Goal: Check status: Check status

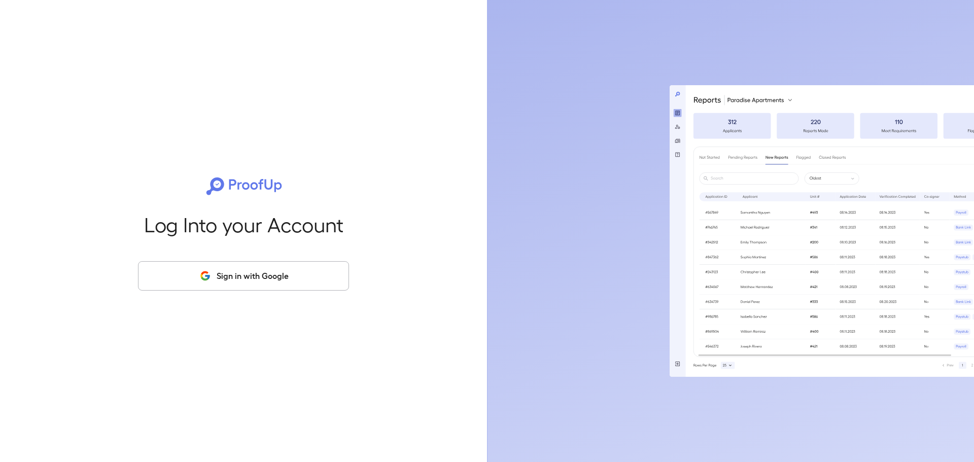
click at [260, 276] on button "Sign in with Google" at bounding box center [243, 275] width 211 height 29
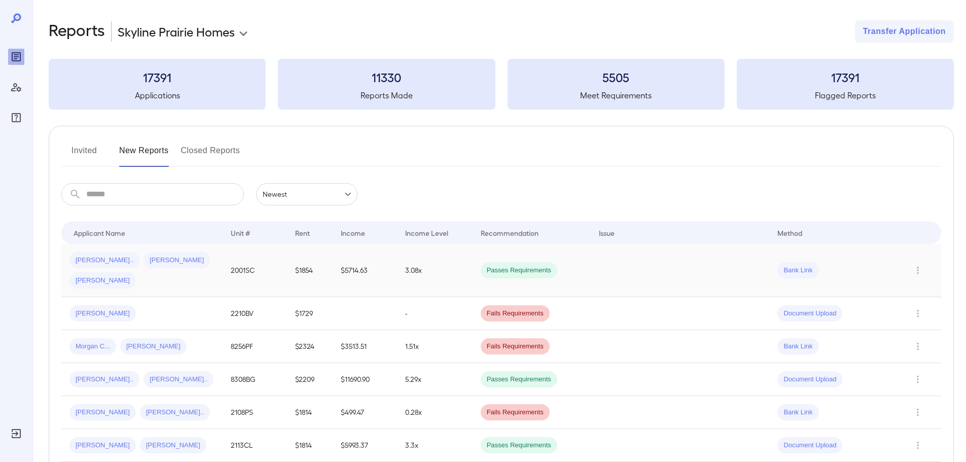
click at [232, 271] on td "2001SC" at bounding box center [255, 270] width 64 height 53
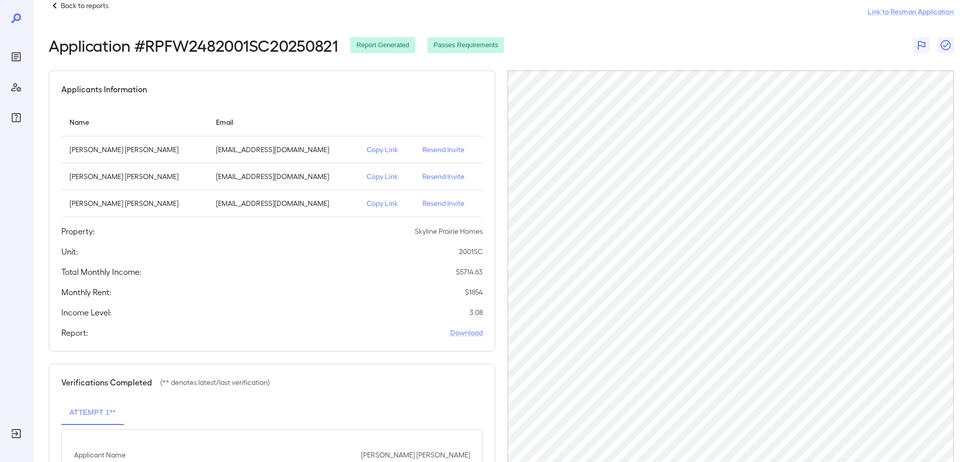
scroll to position [101, 0]
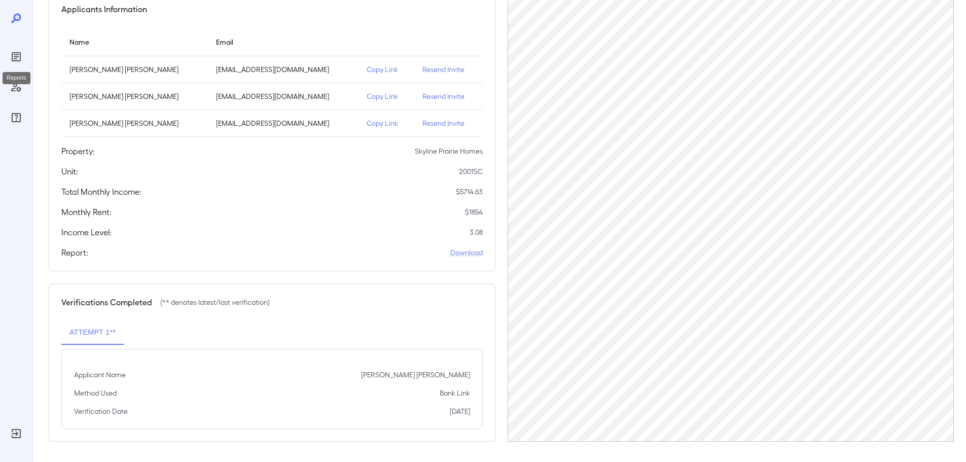
click at [15, 63] on div "Reports" at bounding box center [16, 57] width 16 height 16
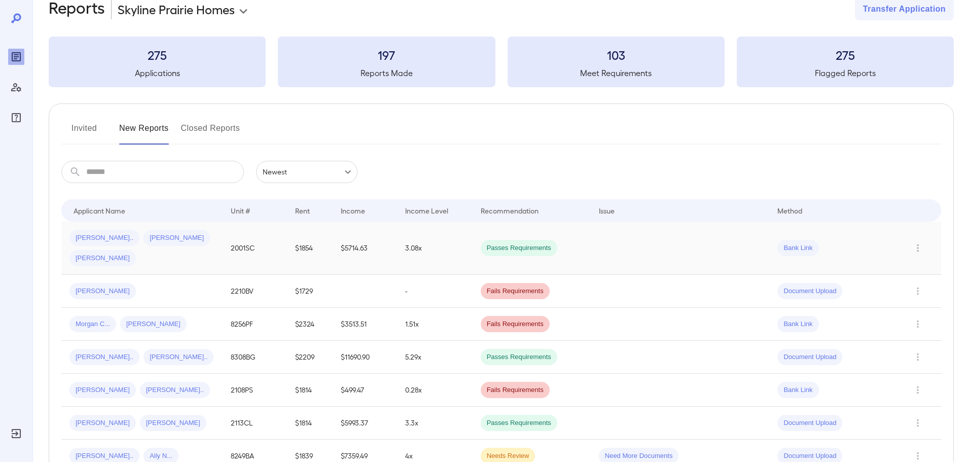
click at [412, 244] on td "3.08x" at bounding box center [435, 248] width 76 height 53
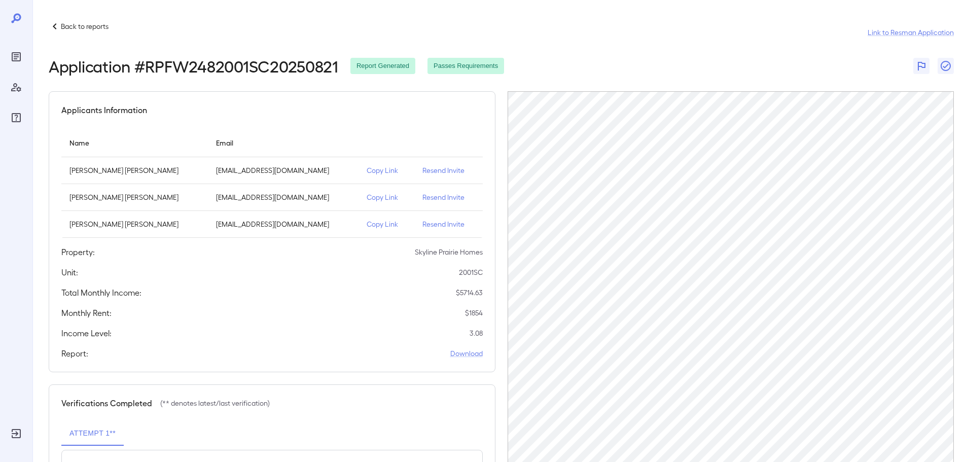
click at [60, 24] on icon at bounding box center [55, 26] width 12 height 12
